Goal: Task Accomplishment & Management: Complete application form

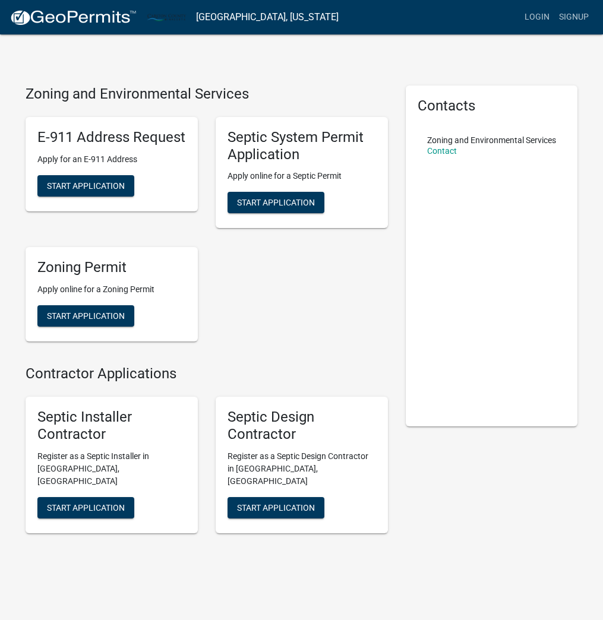
drag, startPoint x: 261, startPoint y: 283, endPoint x: 283, endPoint y: 288, distance: 22.5
click at [274, 288] on div "E-911 Address Request Apply for an E-911 Address Start Application Septic Syste…" at bounding box center [207, 230] width 380 height 244
click at [264, 201] on span "Start Application" at bounding box center [276, 203] width 78 height 10
click at [247, 267] on div "E-911 Address Request Apply for an E-911 Address Start Application Septic Syste…" at bounding box center [207, 230] width 380 height 244
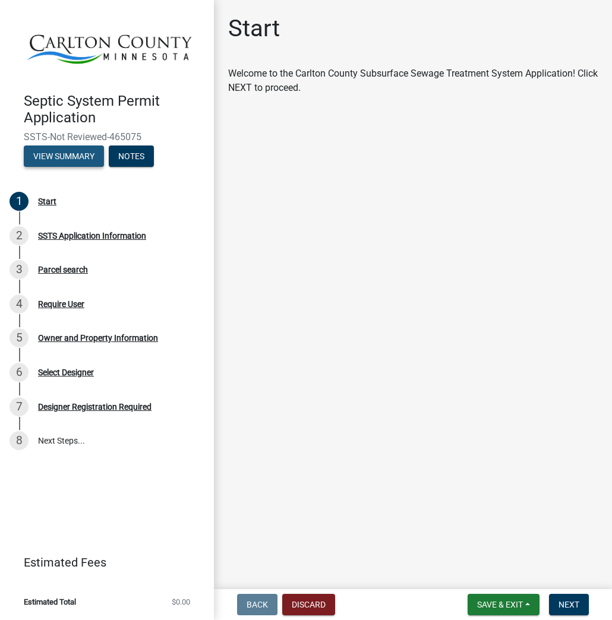
click at [74, 156] on button "View Summary" at bounding box center [64, 156] width 80 height 21
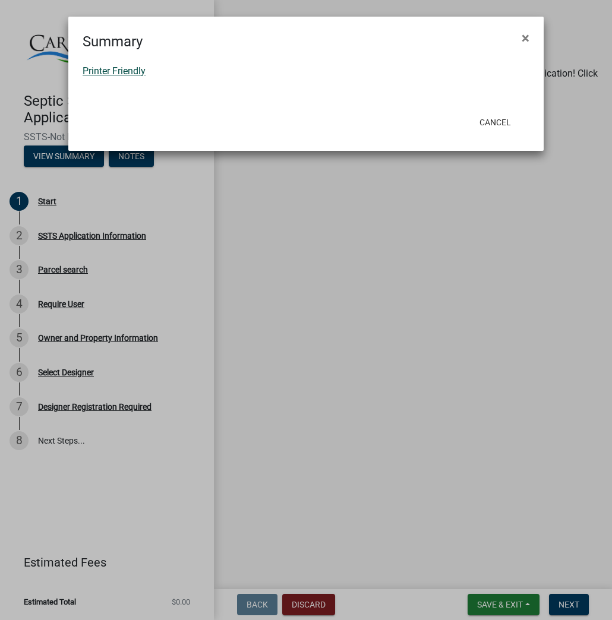
click at [102, 70] on link "Printer Friendly" at bounding box center [114, 70] width 63 height 11
click at [524, 36] on span "×" at bounding box center [526, 38] width 8 height 17
